Goal: Go to known website: Access a specific website the user already knows

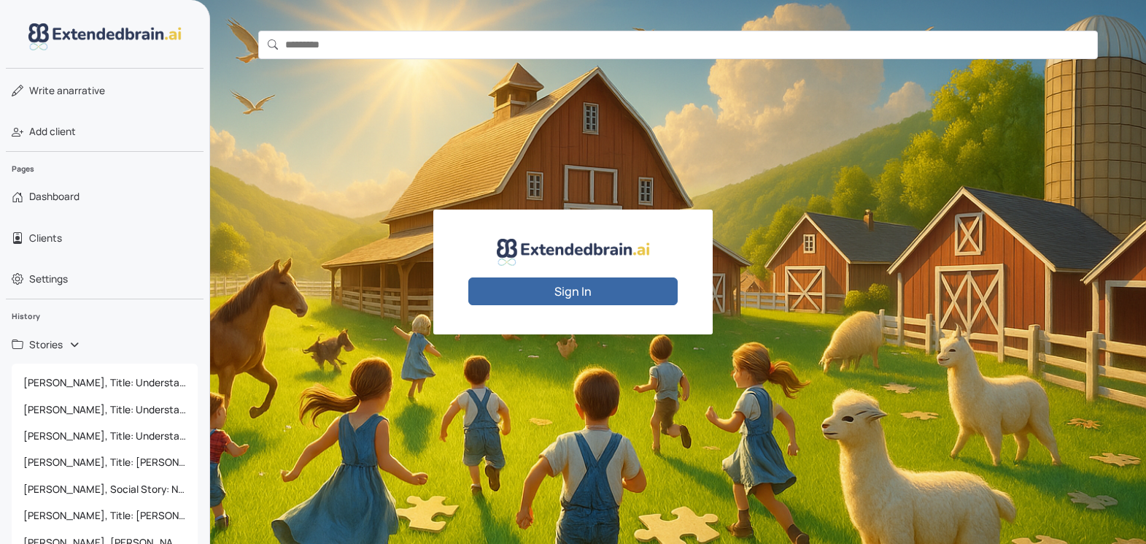
click at [573, 288] on button "Sign In" at bounding box center [573, 291] width 209 height 28
